Goal: Transaction & Acquisition: Purchase product/service

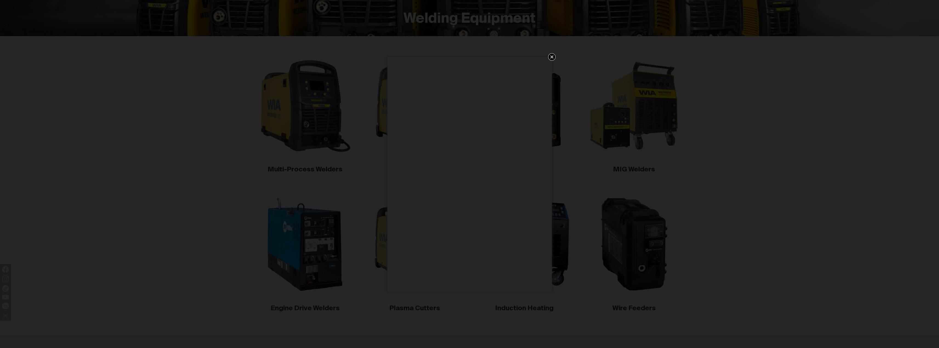
scroll to position [137, 0]
click at [553, 56] on icon "Get 5 WIA Welding Guides Free!" at bounding box center [551, 56] width 3 height 3
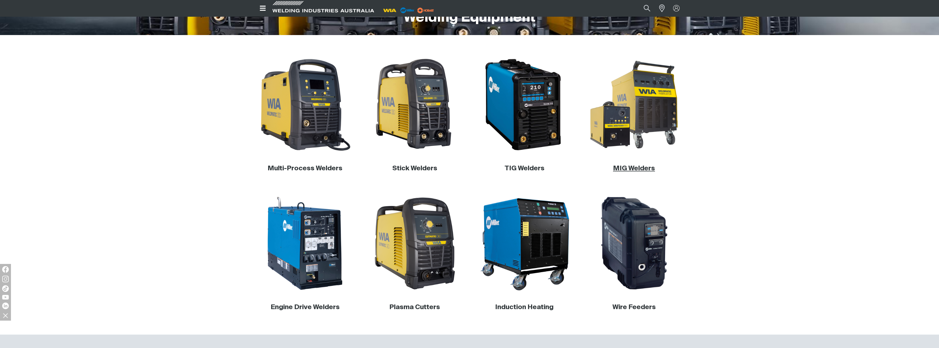
click at [642, 166] on link "MIG Welders" at bounding box center [634, 168] width 42 height 7
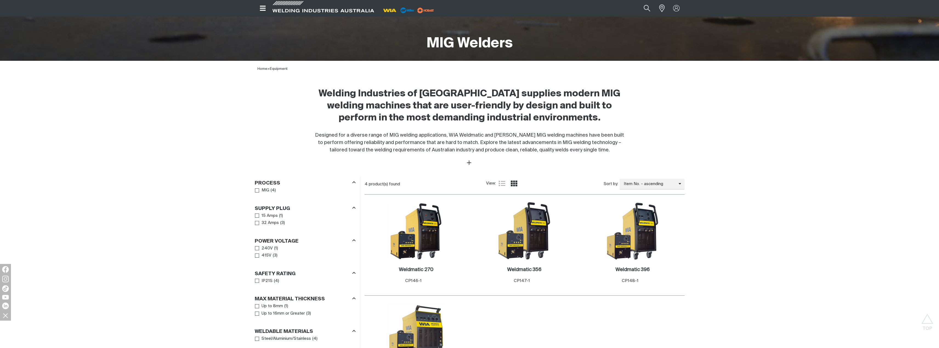
scroll to position [110, 0]
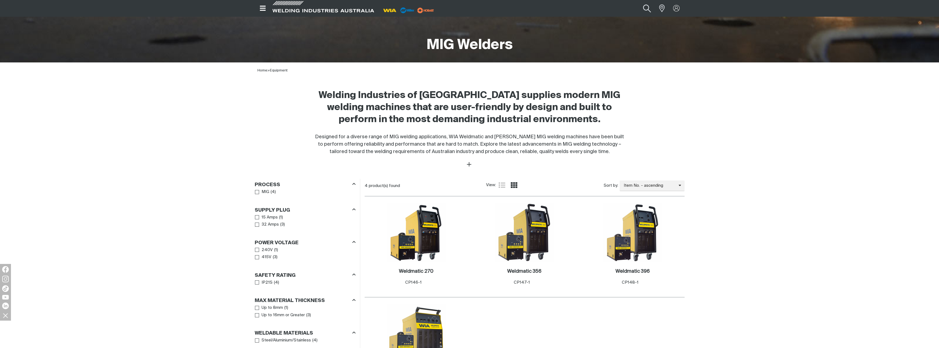
click at [647, 10] on button "Search products" at bounding box center [647, 8] width 22 height 15
click at [629, 5] on input "Search" at bounding box center [613, 8] width 84 height 12
paste input "WIA Weldmatic 350"
type input "WIA Weldmatic 350"
click at [638, 2] on button "Search products" at bounding box center [647, 8] width 19 height 12
